Goal: Information Seeking & Learning: Find specific fact

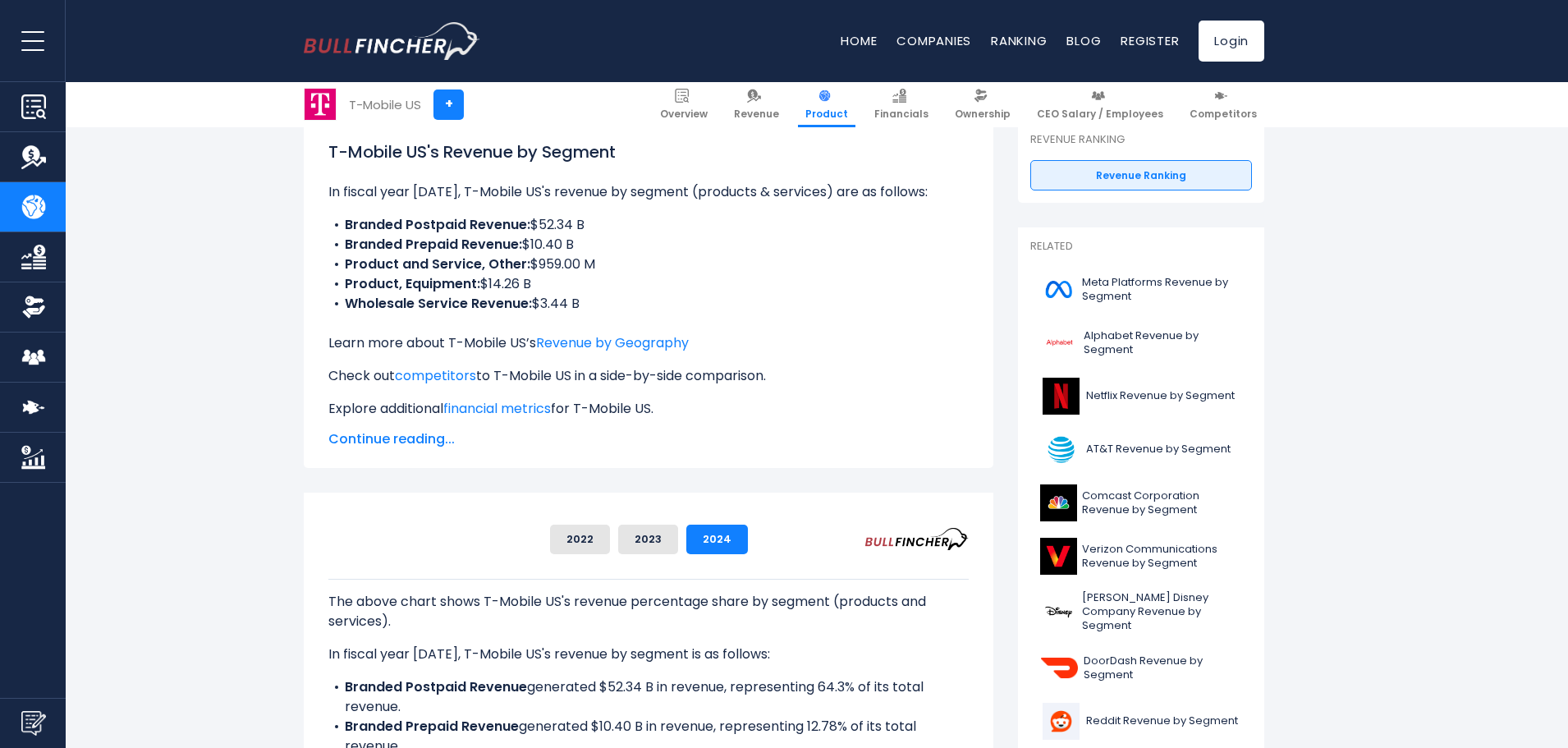
drag, startPoint x: 604, startPoint y: 305, endPoint x: 317, endPoint y: 202, distance: 304.9
click at [317, 202] on div "T-Mobile US's Revenue by Segment In fiscal year [DATE], T-Mobile US's revenue b…" at bounding box center [649, 294] width 690 height 348
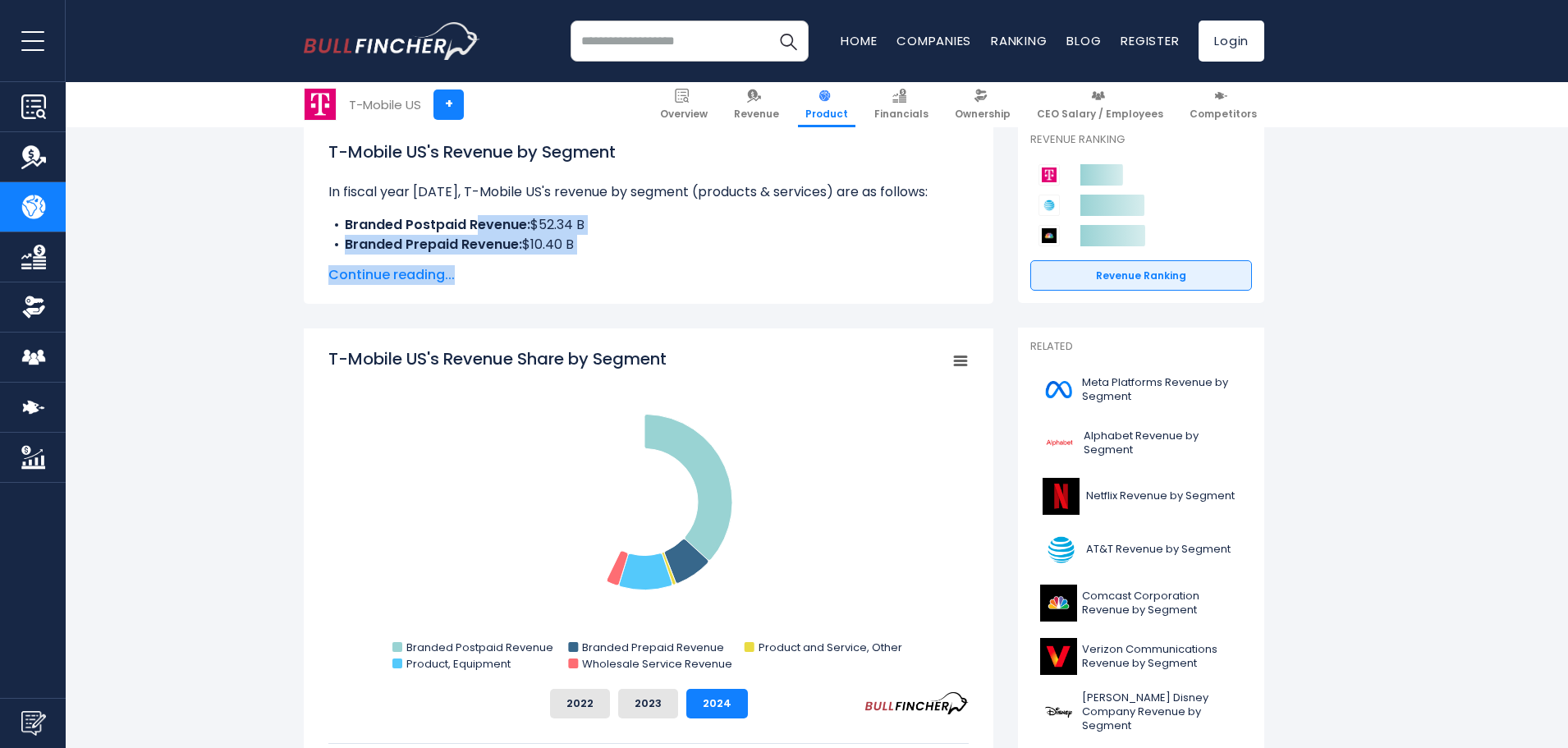
drag, startPoint x: 476, startPoint y: 226, endPoint x: 620, endPoint y: 297, distance: 160.6
click at [620, 297] on div "T-Mobile US's Revenue by Segment In fiscal year [DATE], T-Mobile US's revenue b…" at bounding box center [649, 212] width 690 height 183
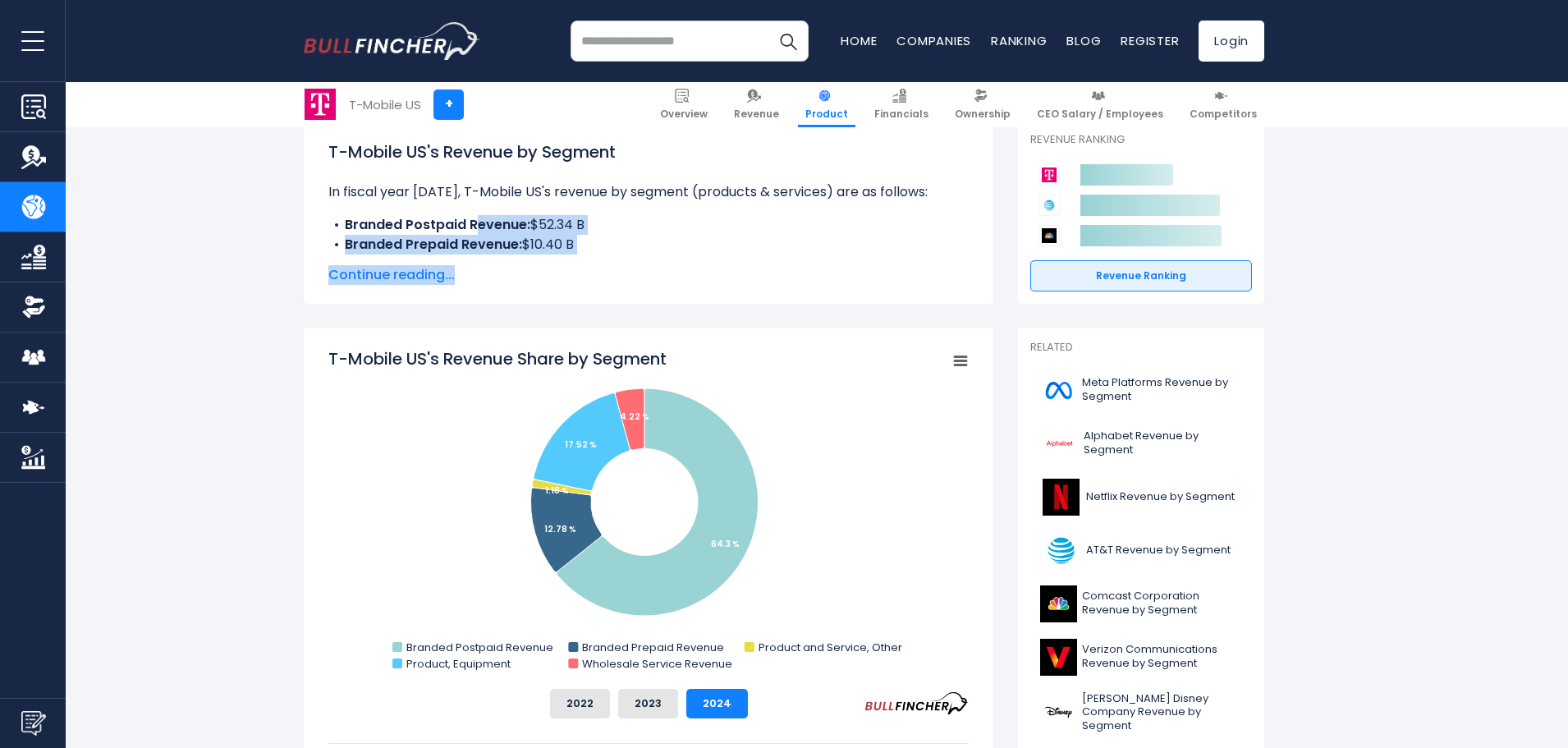
click at [421, 281] on span "Continue reading..." at bounding box center [648, 275] width 640 height 20
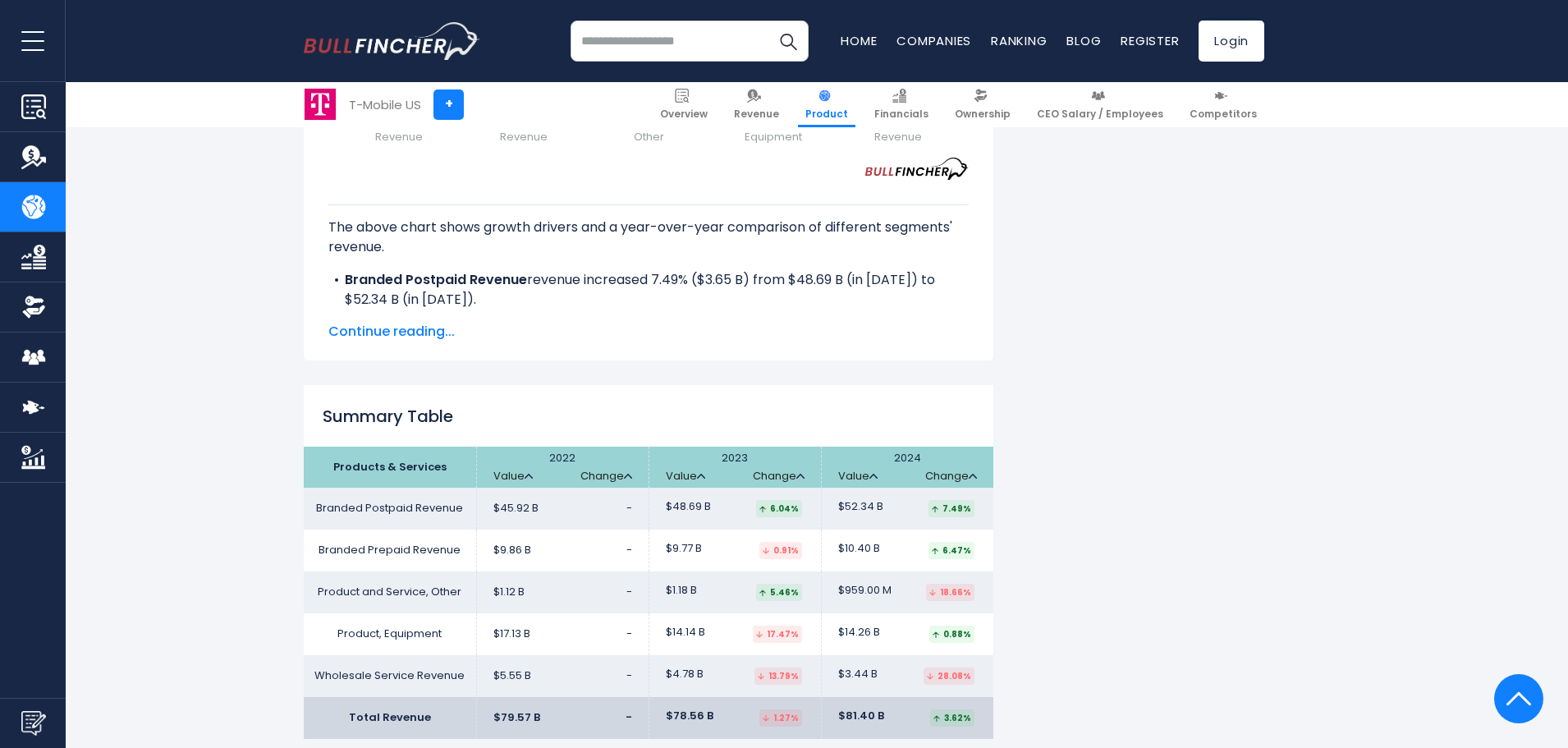
scroll to position [3038, 0]
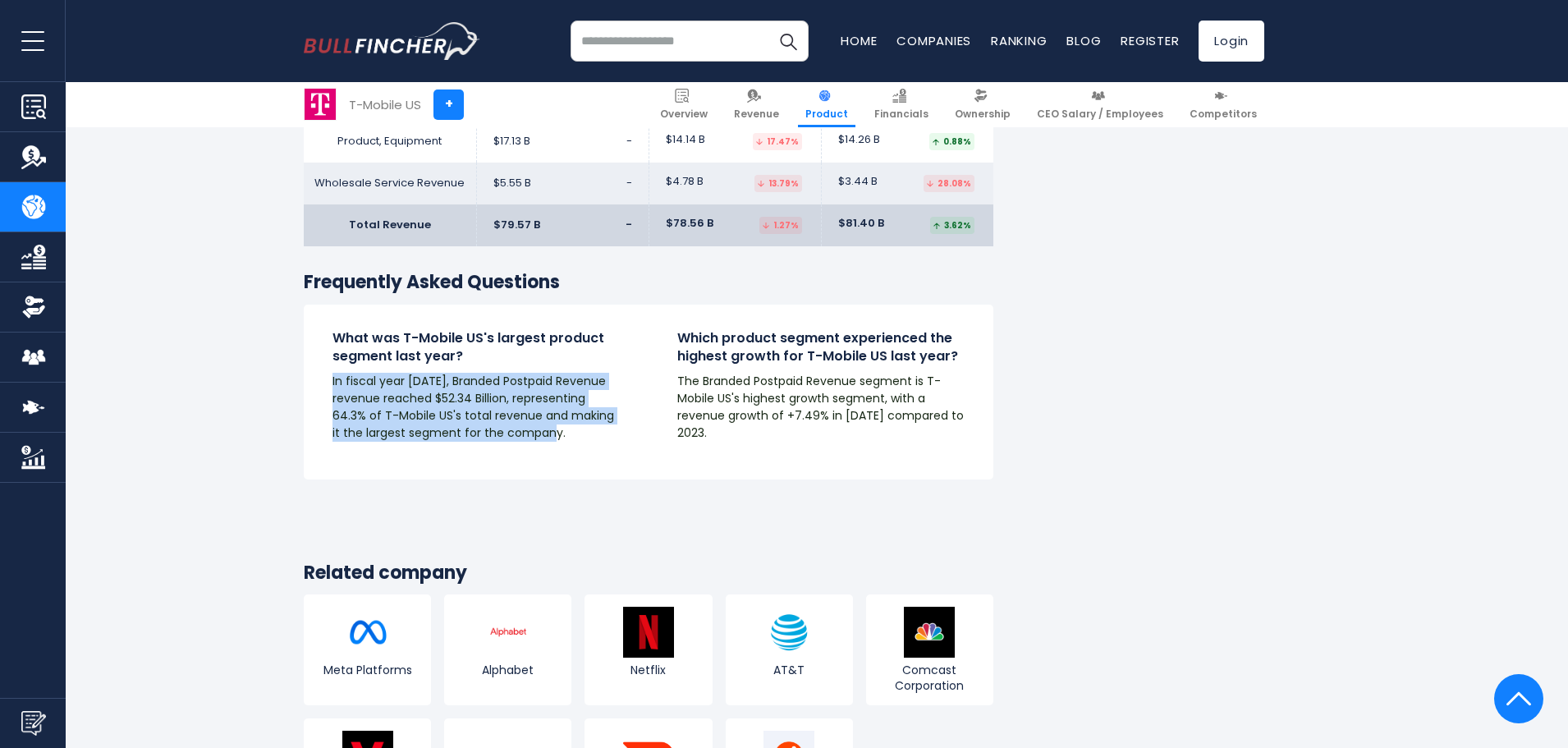
drag, startPoint x: 552, startPoint y: 394, endPoint x: 310, endPoint y: 336, distance: 248.9
click at [310, 336] on div "What was T-Mobile US's largest product segment last year? In fiscal year [DATE]…" at bounding box center [476, 392] width 345 height 126
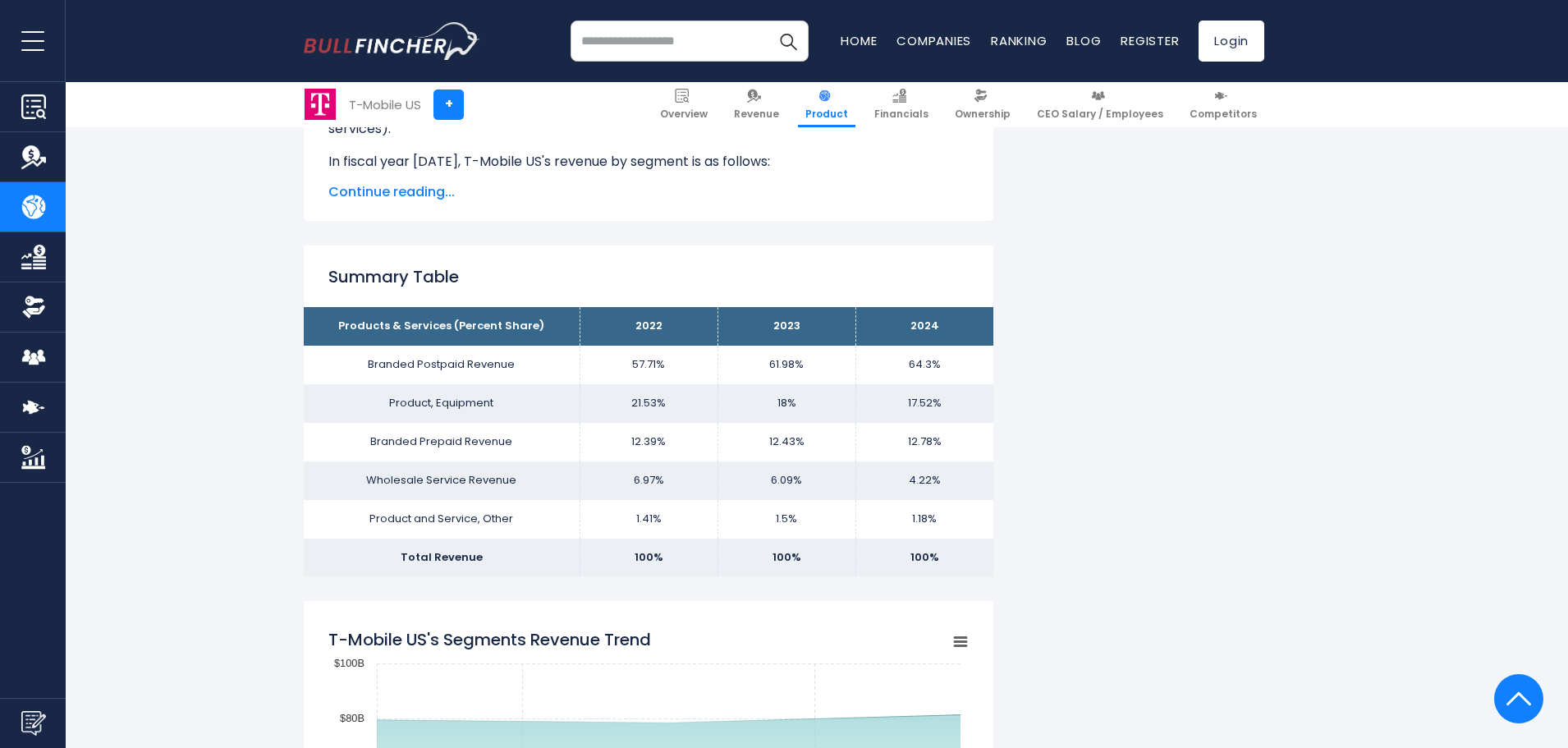
scroll to position [328, 0]
